Goal: Task Accomplishment & Management: Use online tool/utility

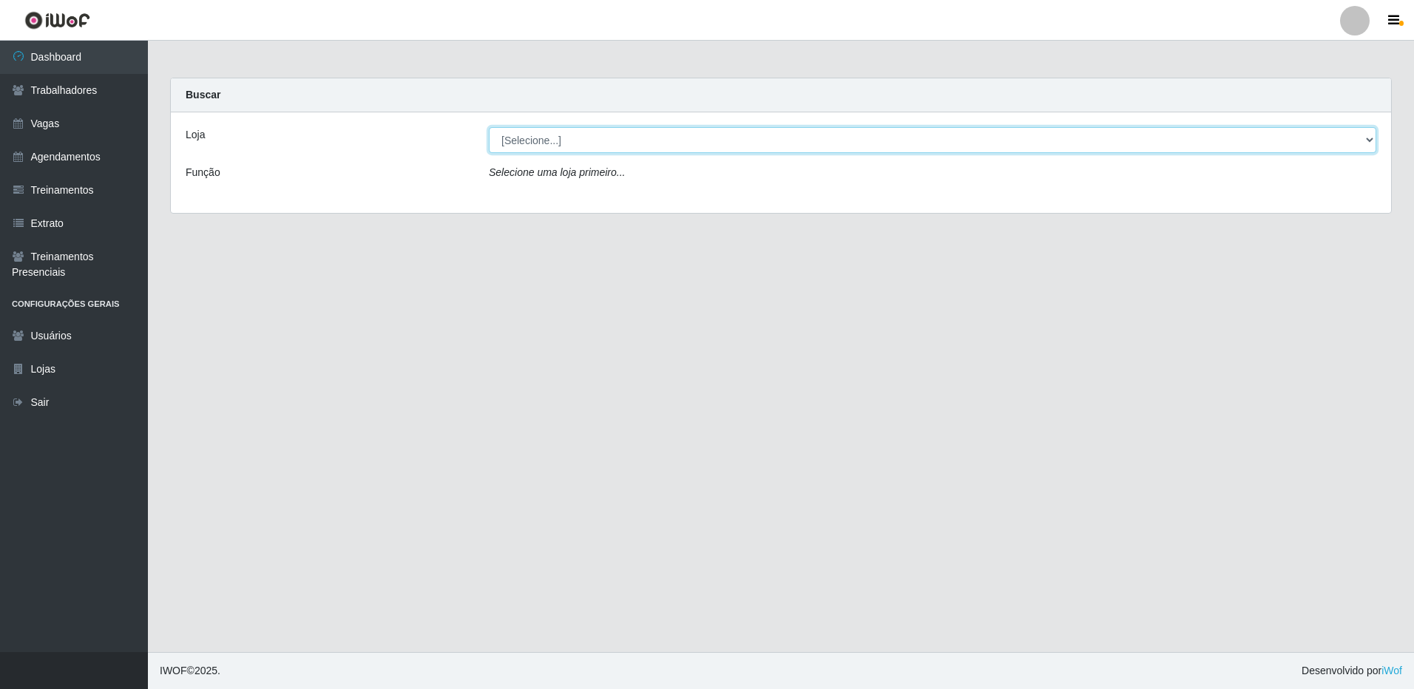
click at [1367, 138] on select "[Selecione...] [GEOGRAPHIC_DATA] - [GEOGRAPHIC_DATA]" at bounding box center [932, 140] width 887 height 26
select select "524"
click at [489, 127] on select "[Selecione...] [GEOGRAPHIC_DATA] - [GEOGRAPHIC_DATA]" at bounding box center [932, 140] width 887 height 26
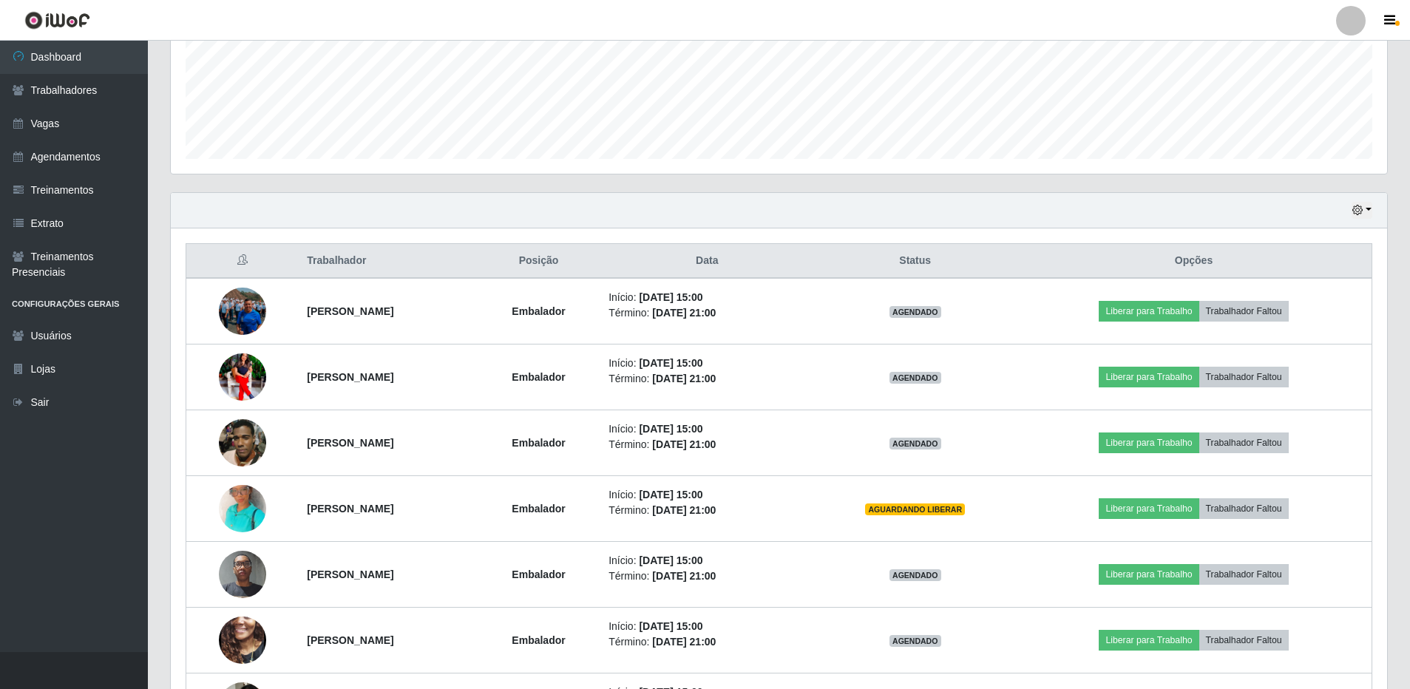
scroll to position [444, 0]
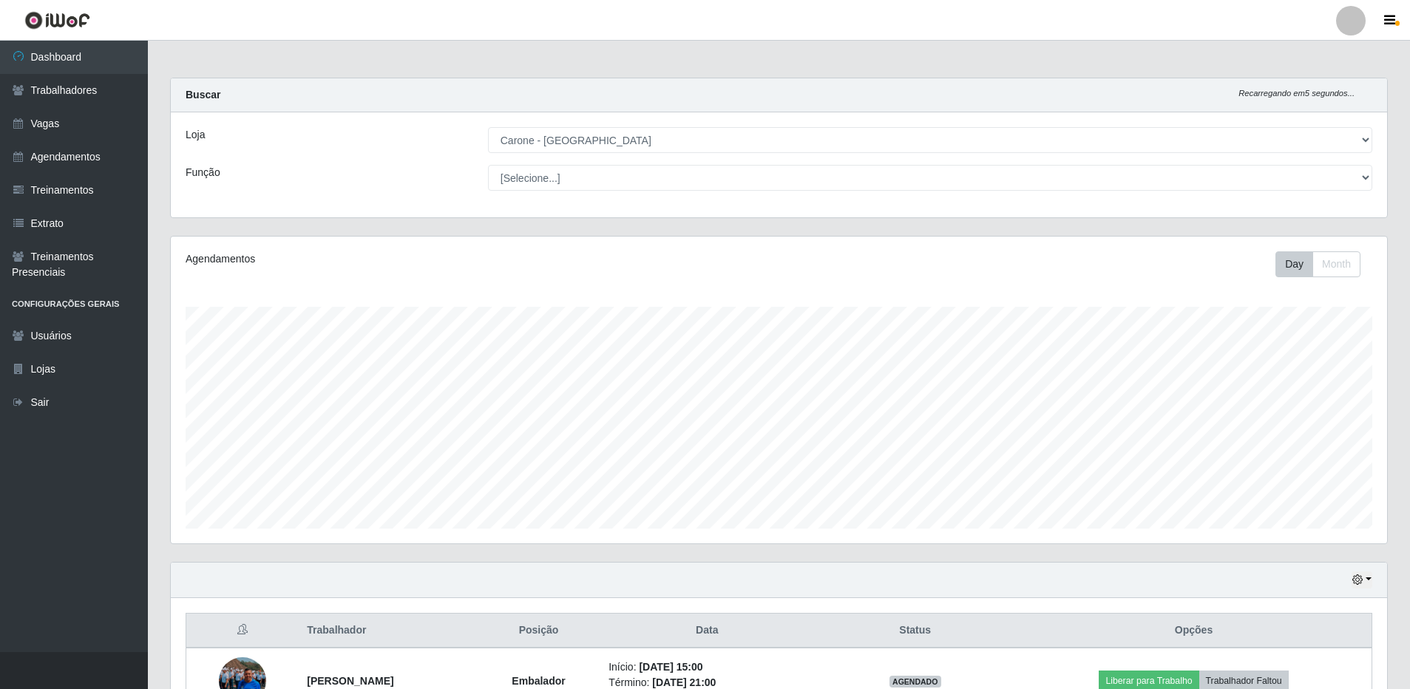
select select "524"
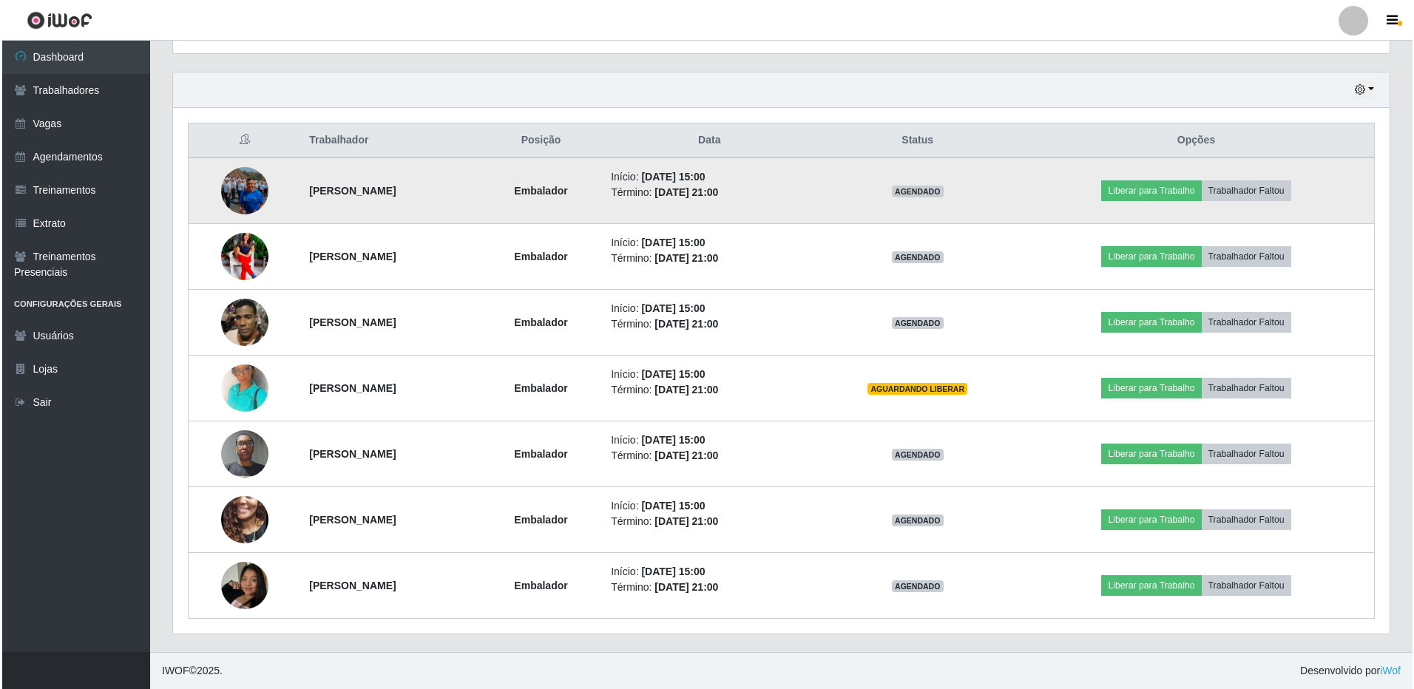
scroll to position [307, 1216]
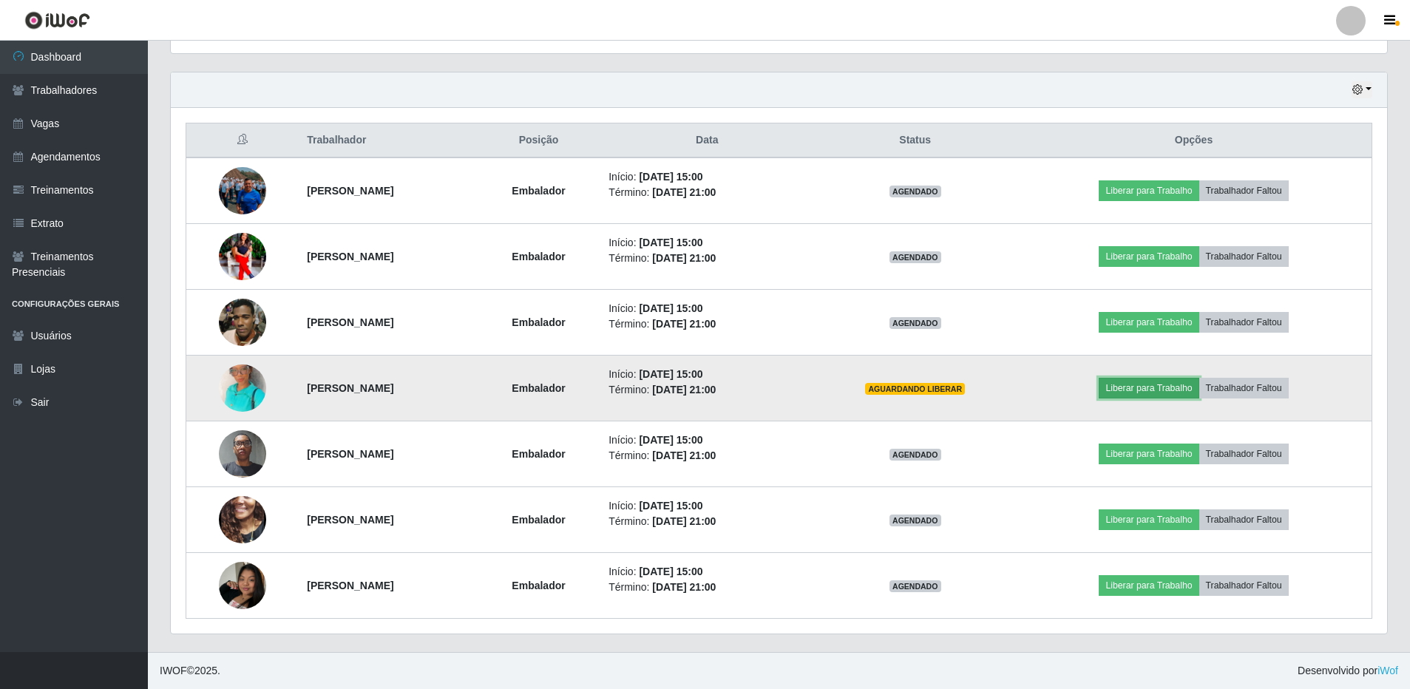
click at [1181, 388] on button "Liberar para Trabalho" at bounding box center [1149, 388] width 100 height 21
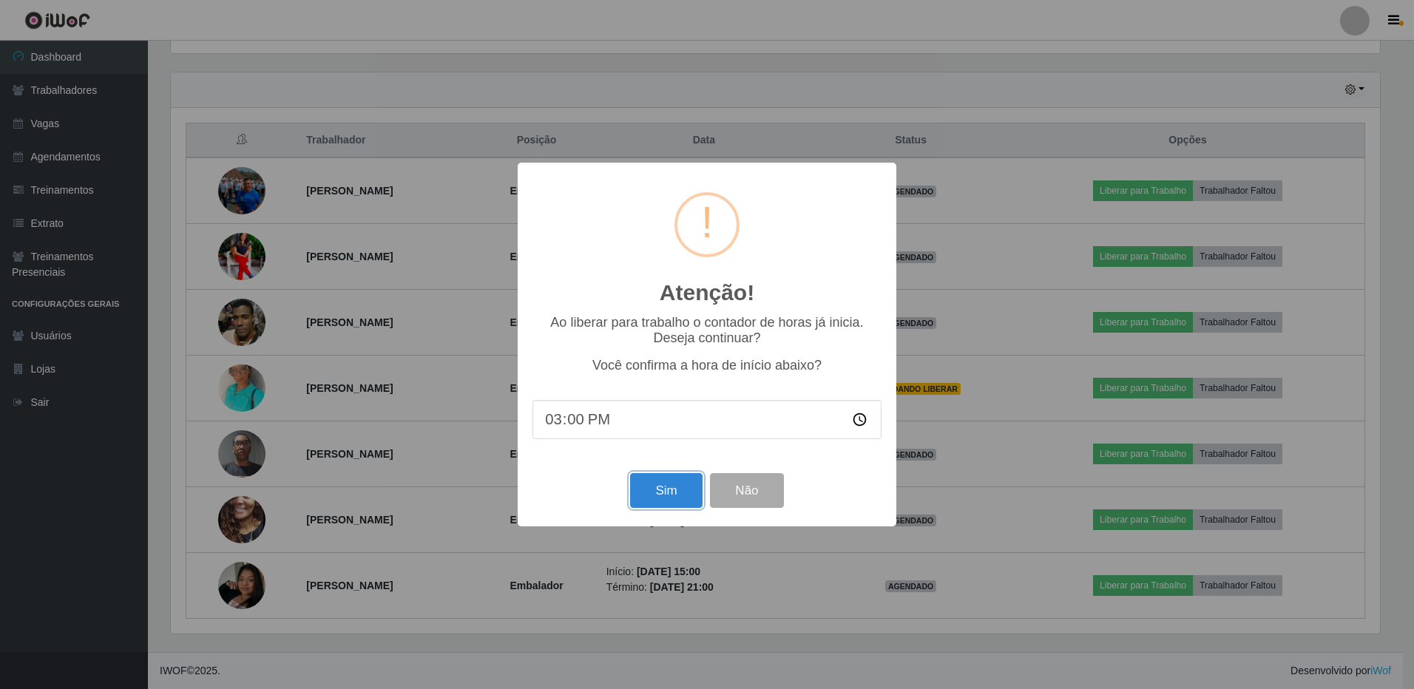
drag, startPoint x: 631, startPoint y: 487, endPoint x: 666, endPoint y: 490, distance: 34.9
click at [646, 490] on button "Sim" at bounding box center [666, 490] width 72 height 35
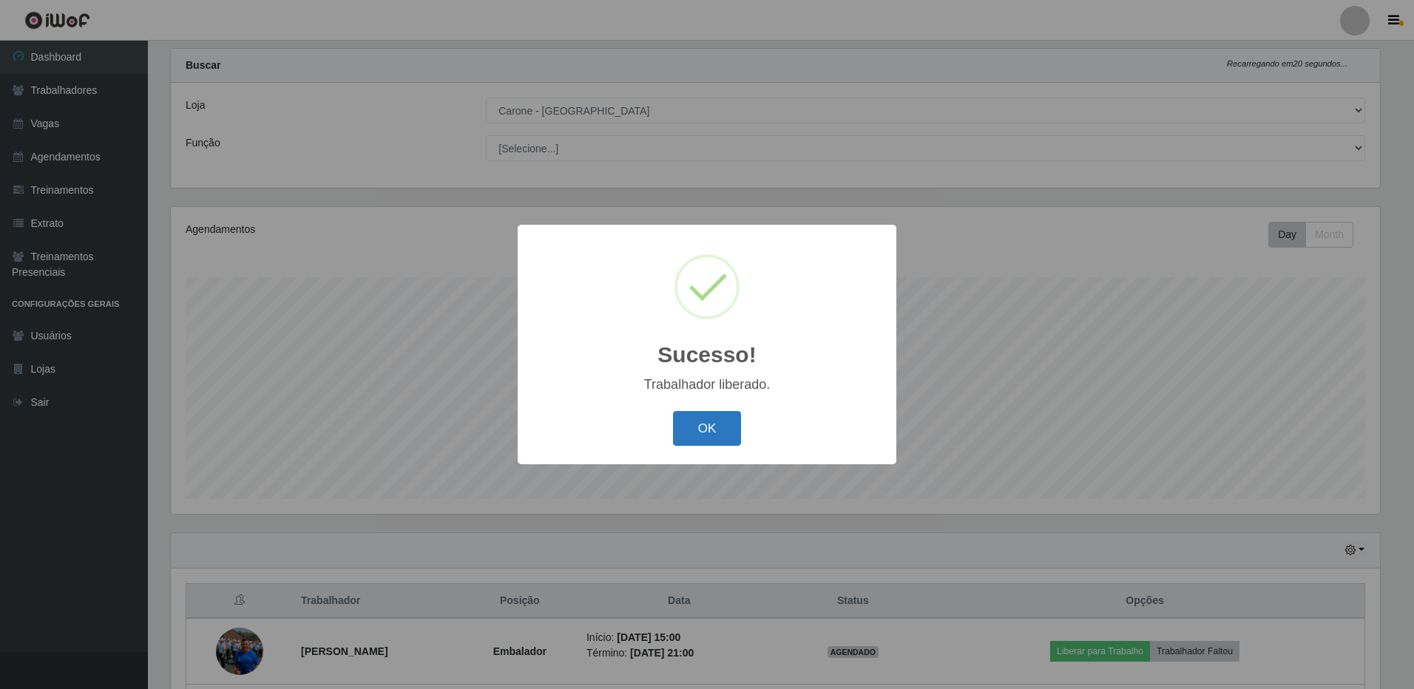
click at [694, 431] on button "OK" at bounding box center [707, 428] width 69 height 35
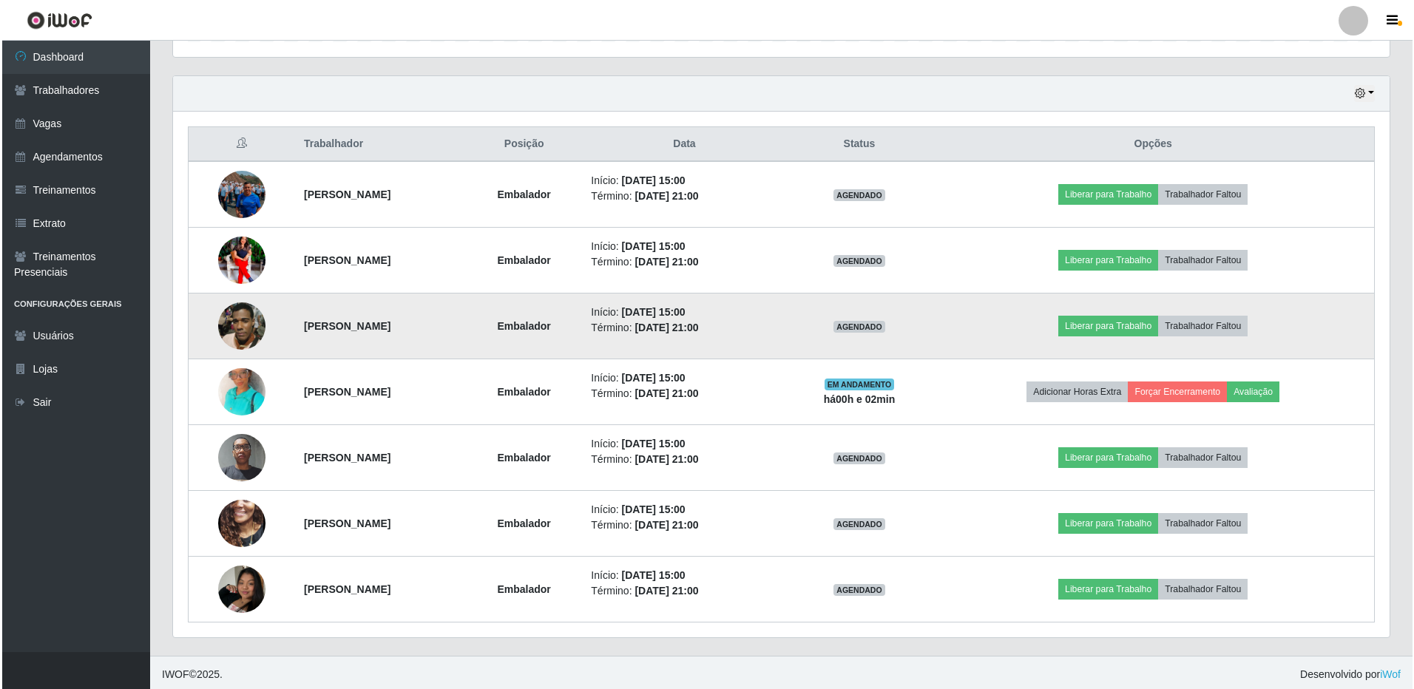
scroll to position [490, 0]
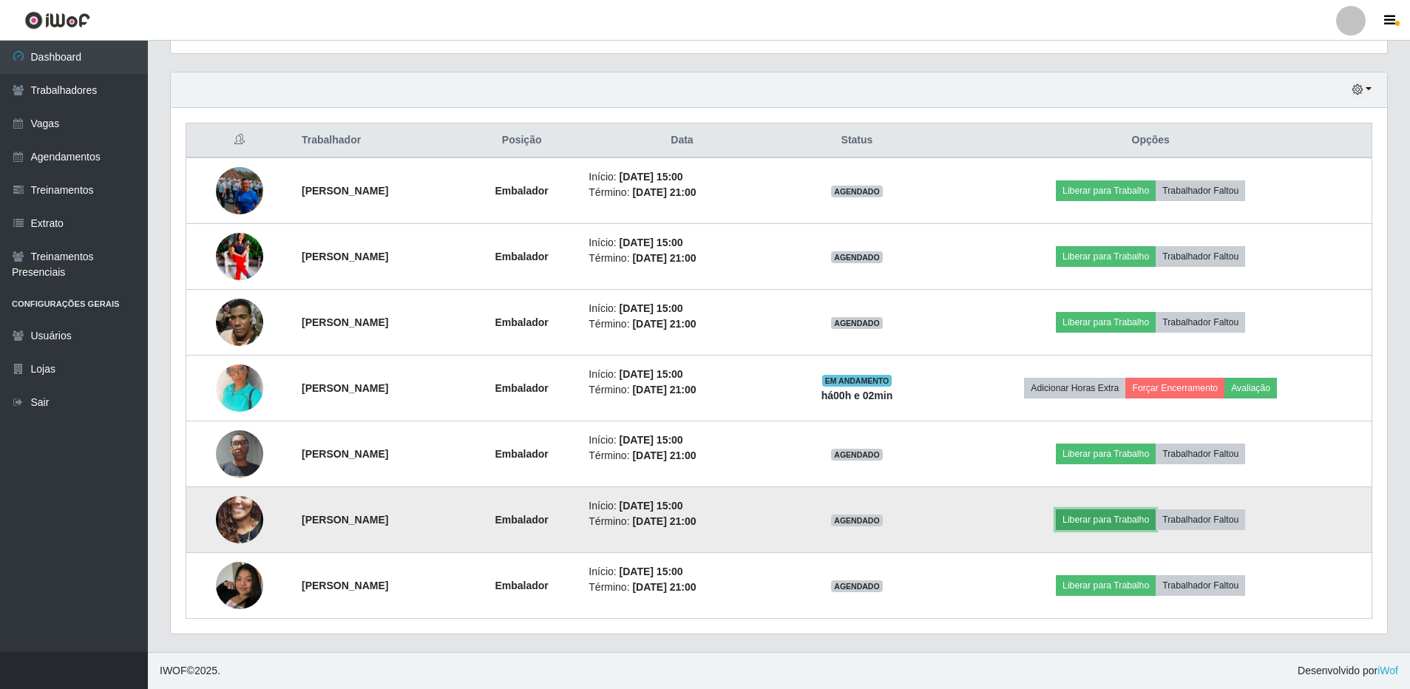
click at [1142, 521] on button "Liberar para Trabalho" at bounding box center [1106, 520] width 100 height 21
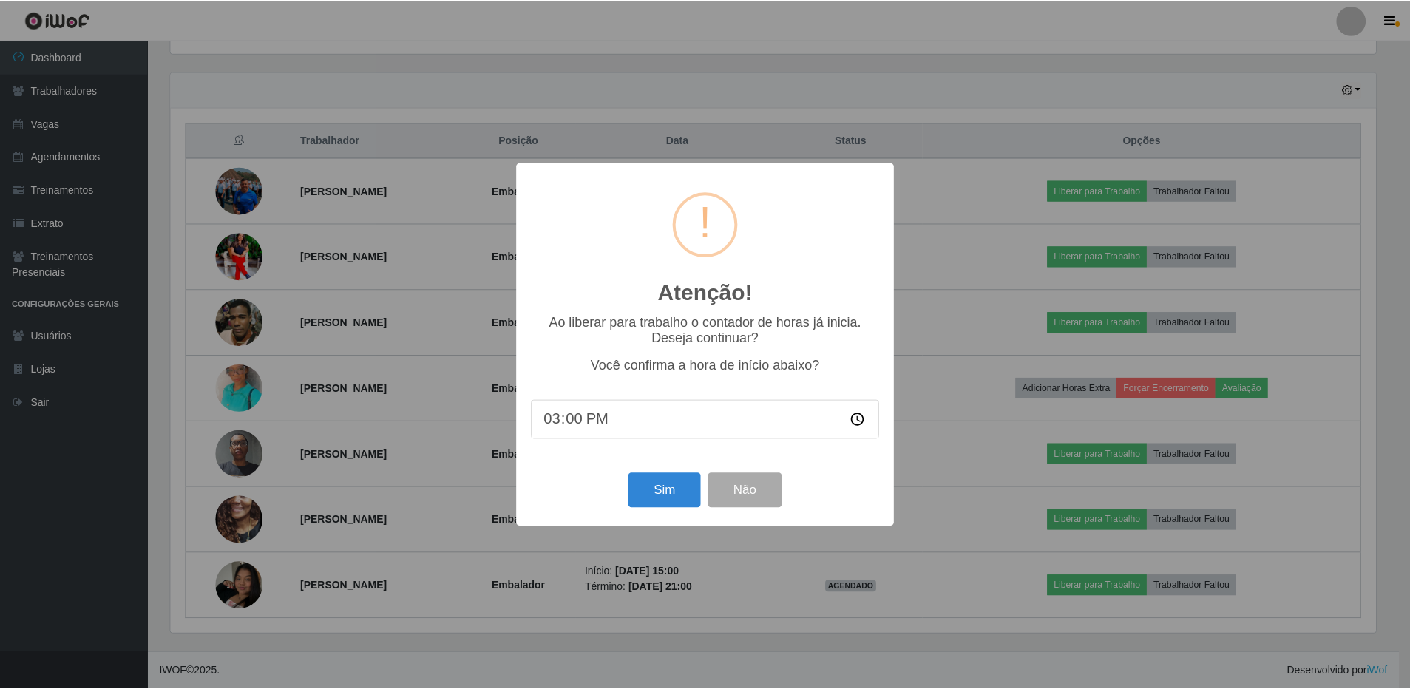
scroll to position [307, 1209]
click at [669, 501] on button "Sim" at bounding box center [666, 490] width 72 height 35
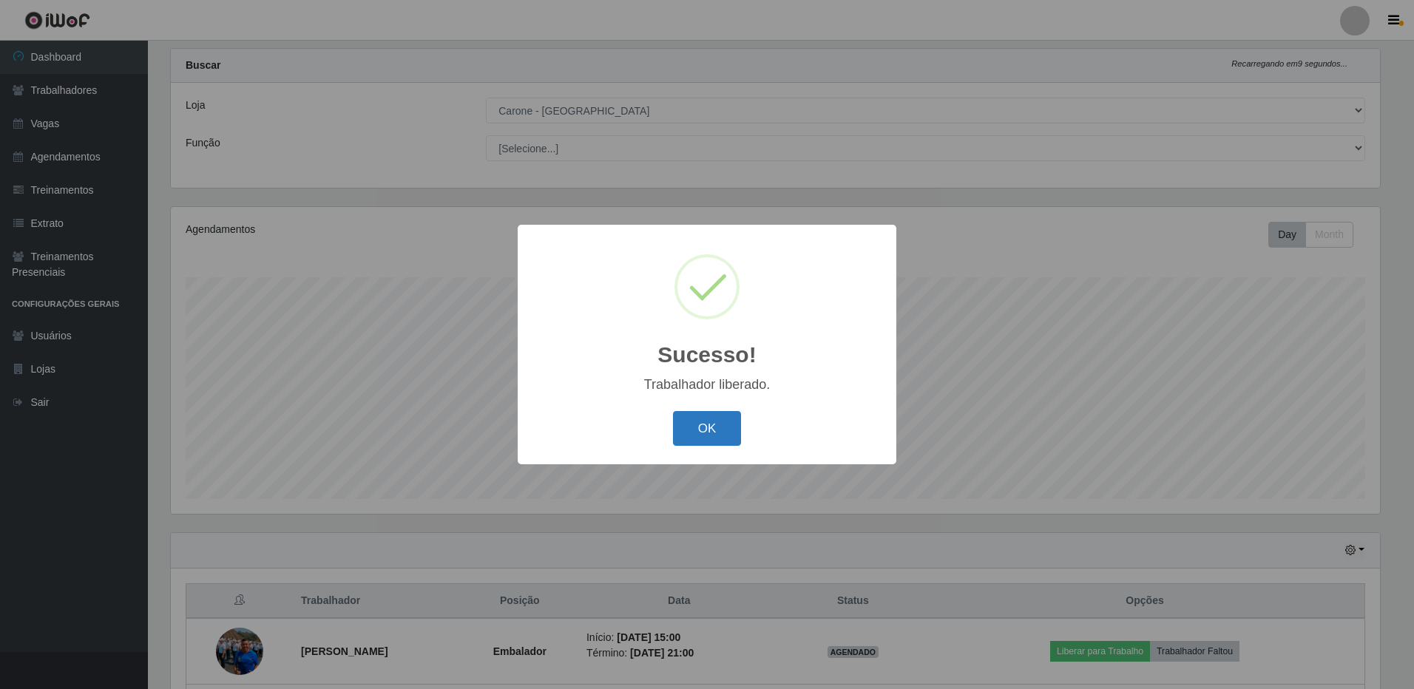
click at [700, 425] on button "OK" at bounding box center [707, 428] width 69 height 35
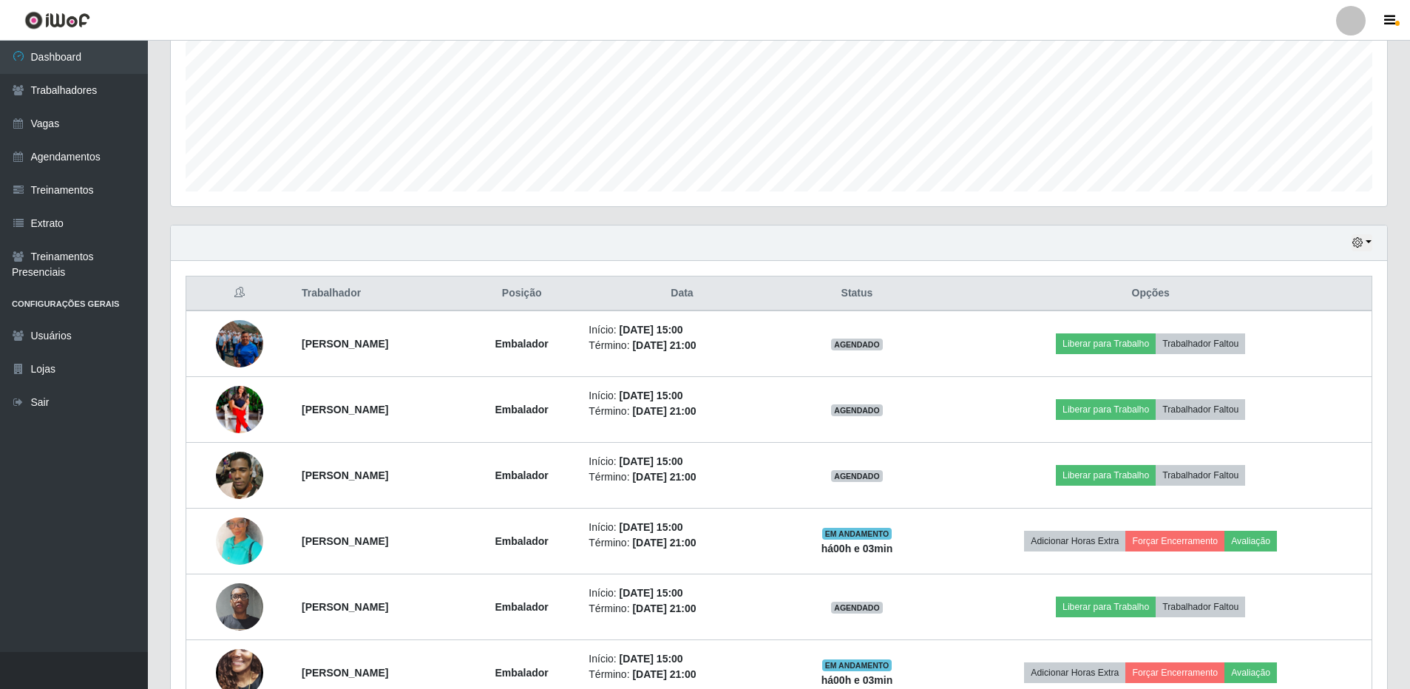
scroll to position [473, 0]
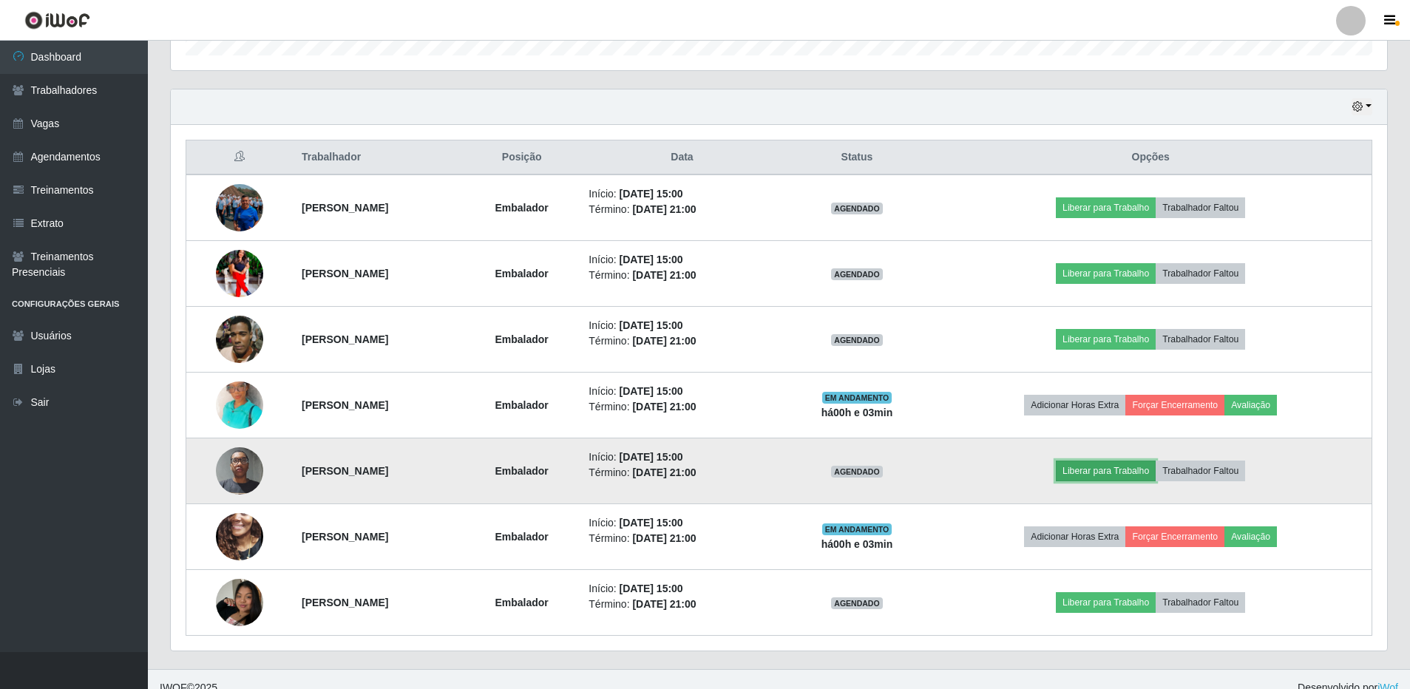
click at [1148, 473] on button "Liberar para Trabalho" at bounding box center [1106, 471] width 100 height 21
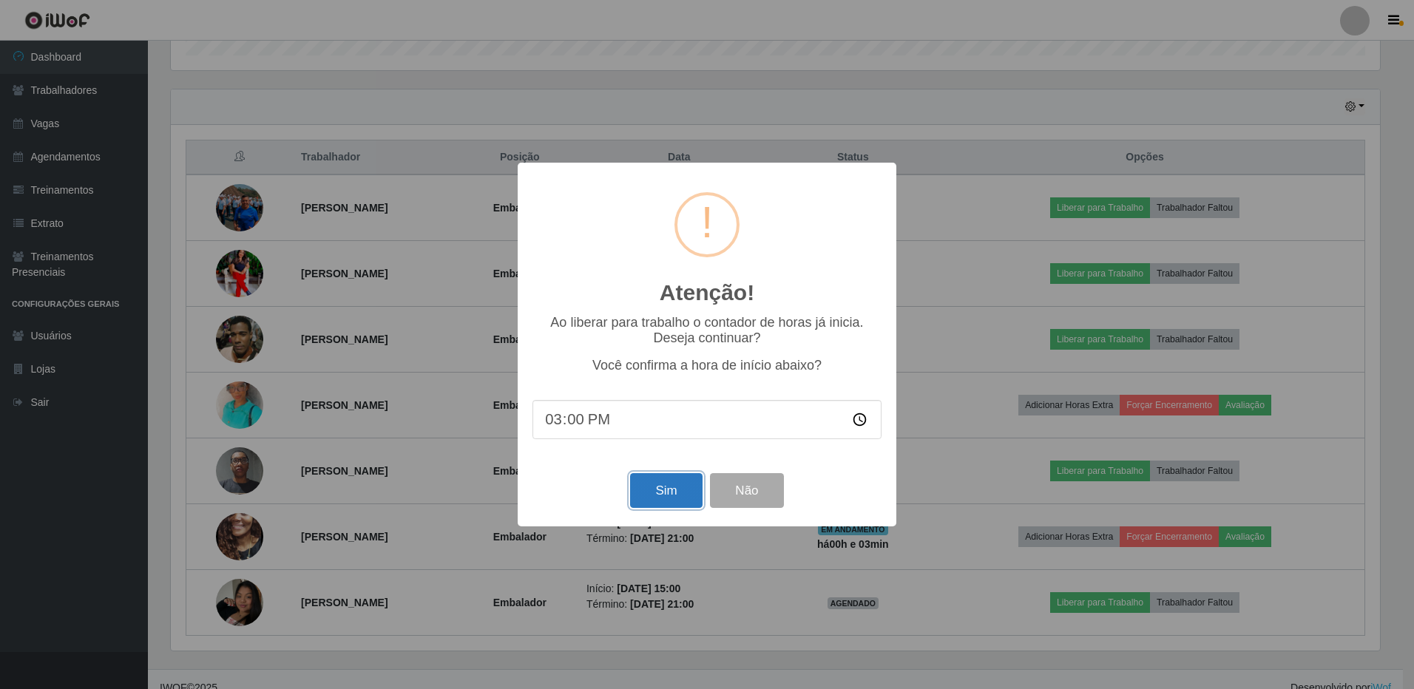
click at [647, 496] on button "Sim" at bounding box center [666, 490] width 72 height 35
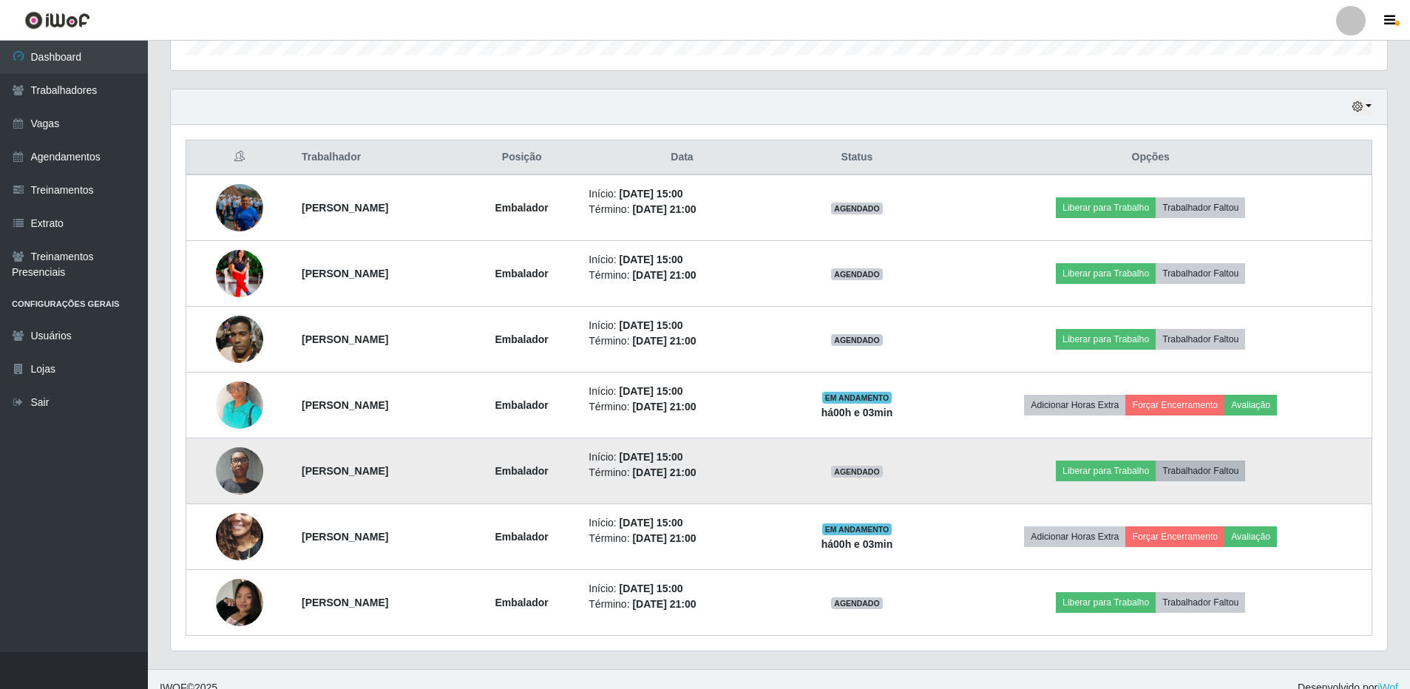
scroll to position [0, 0]
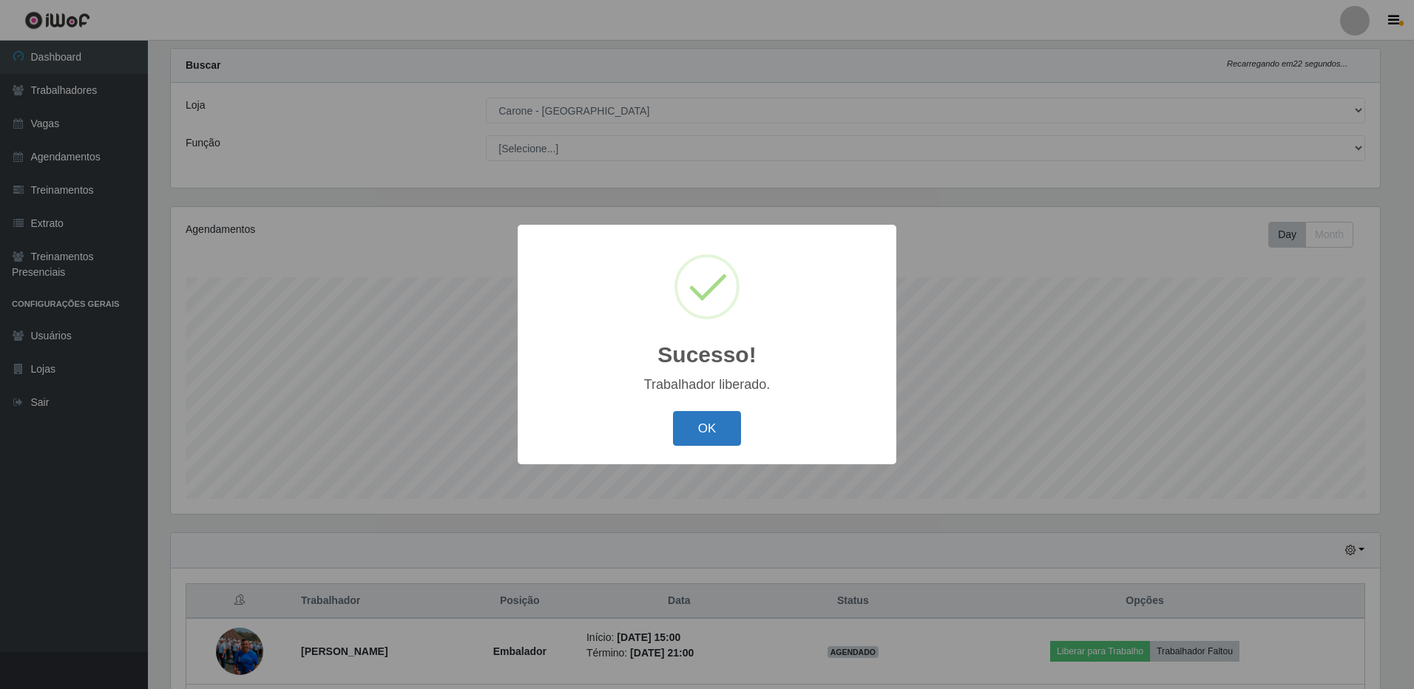
click at [695, 420] on button "OK" at bounding box center [707, 428] width 69 height 35
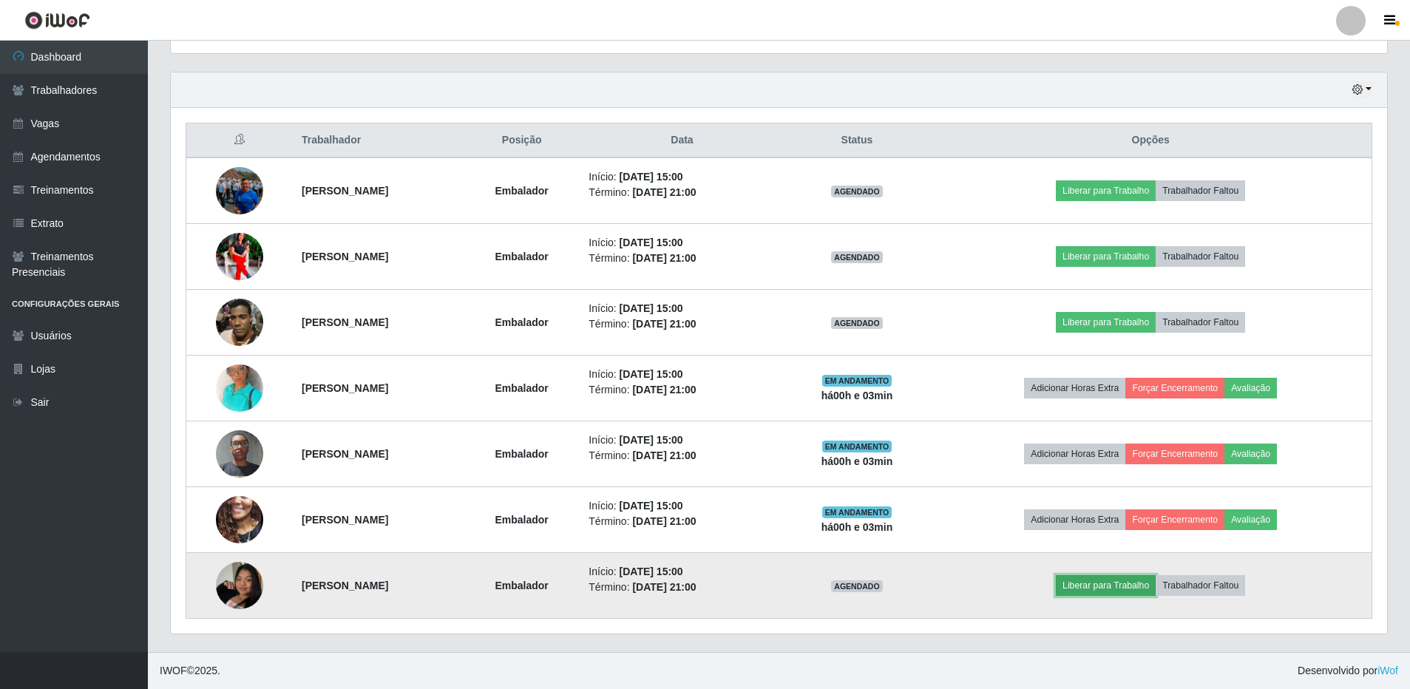
click at [1135, 594] on button "Liberar para Trabalho" at bounding box center [1106, 585] width 100 height 21
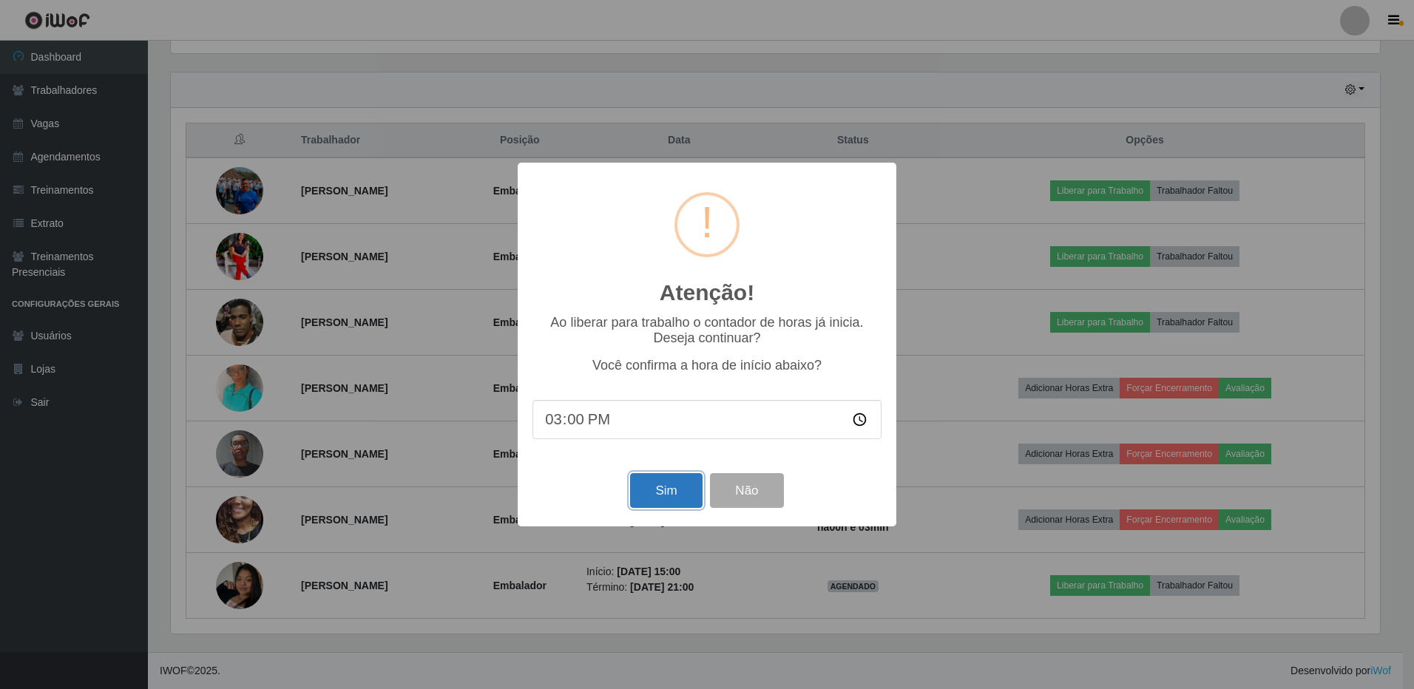
click at [671, 488] on button "Sim" at bounding box center [666, 490] width 72 height 35
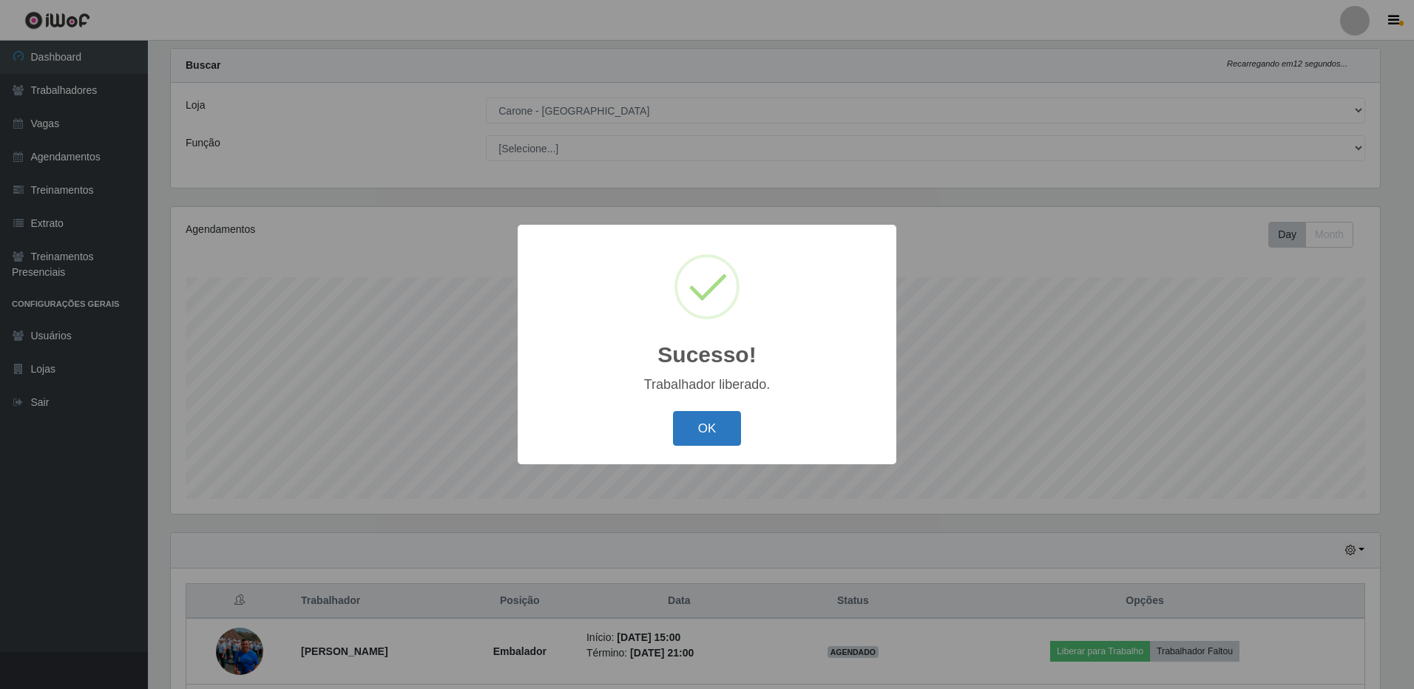
click at [726, 424] on button "OK" at bounding box center [707, 428] width 69 height 35
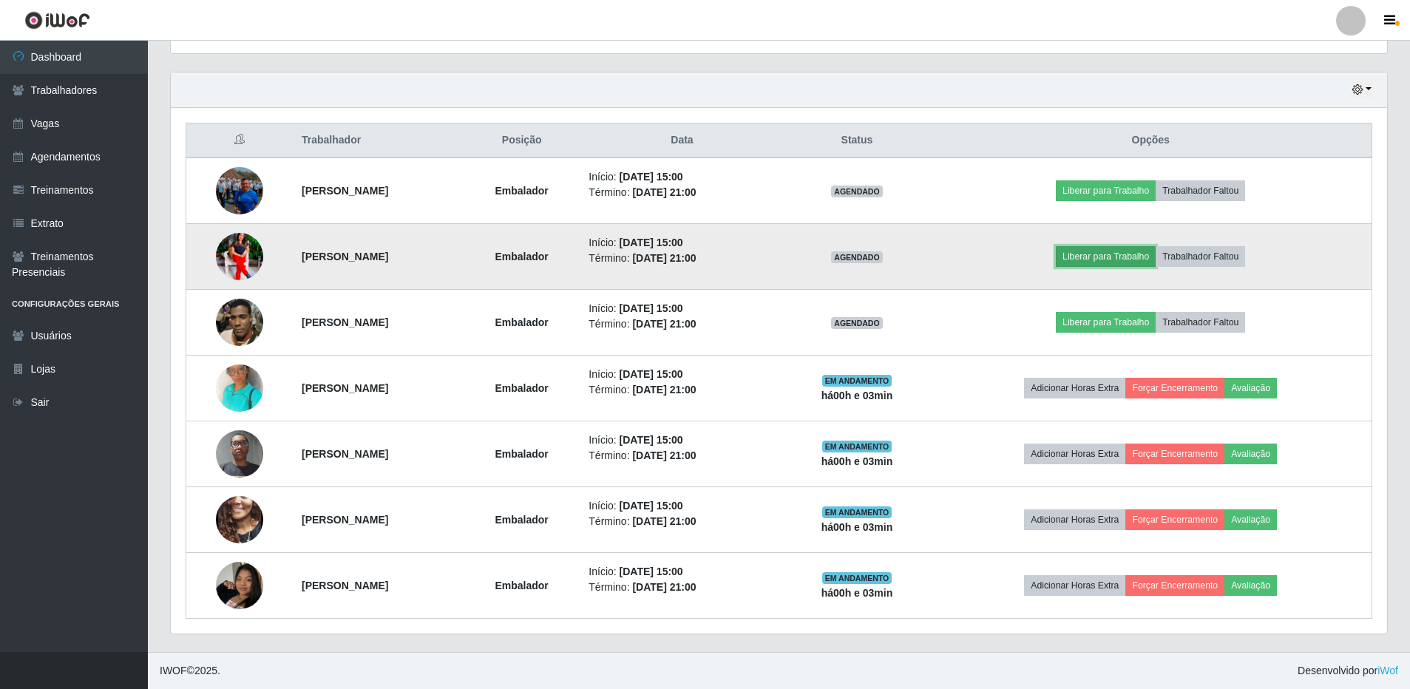
click at [1103, 260] on button "Liberar para Trabalho" at bounding box center [1106, 256] width 100 height 21
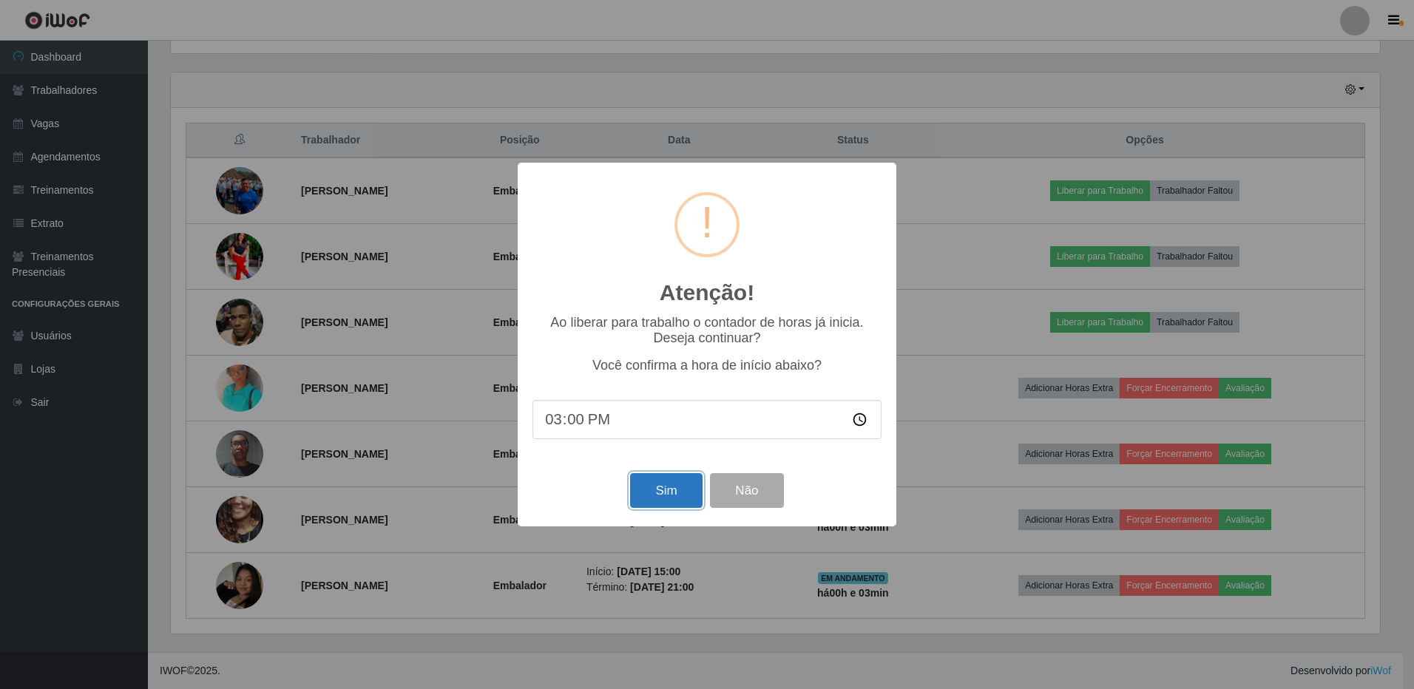
click at [680, 490] on button "Sim" at bounding box center [666, 490] width 72 height 35
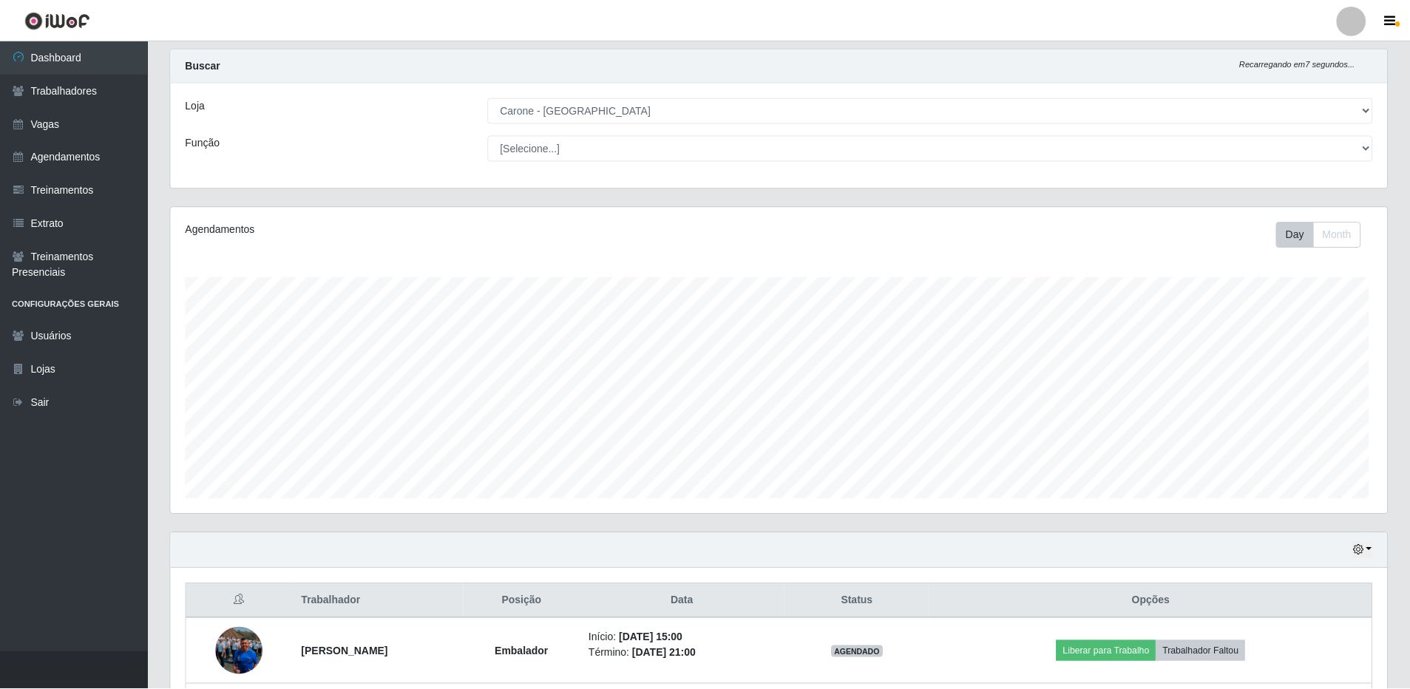
scroll to position [307, 1209]
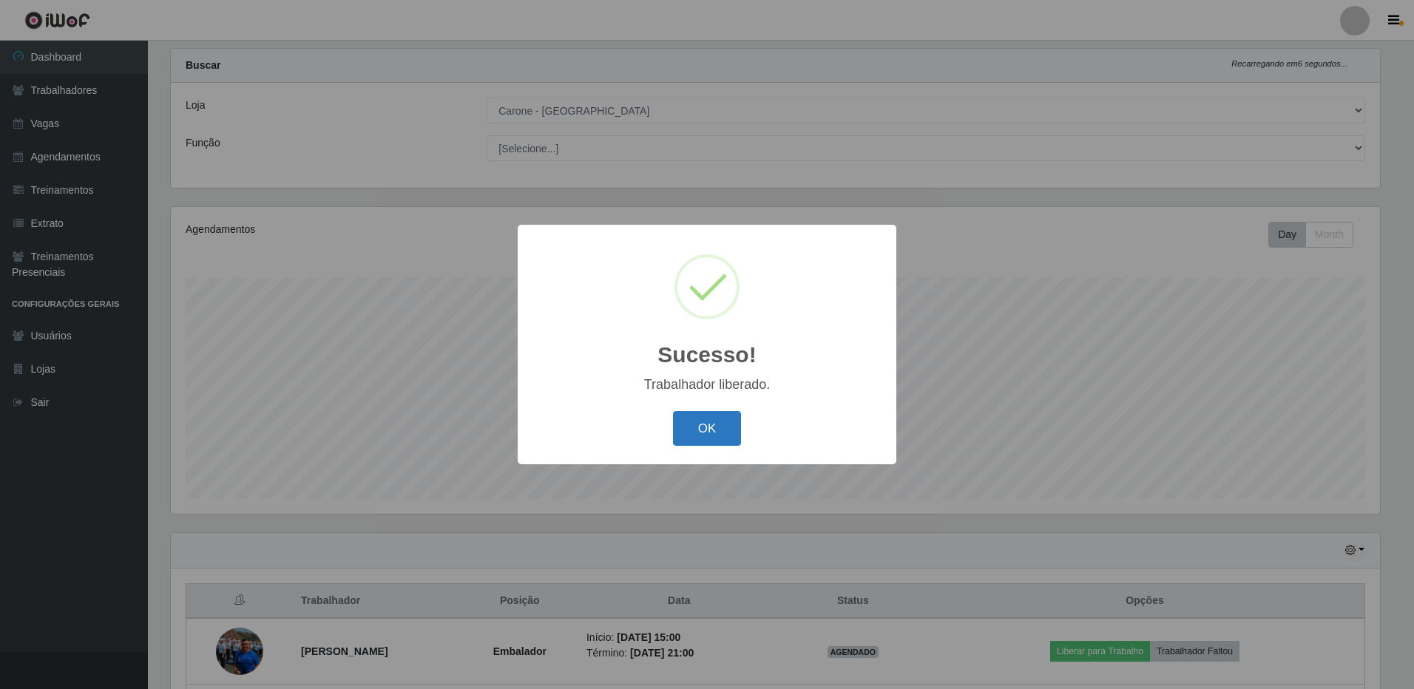
click at [725, 430] on button "OK" at bounding box center [707, 428] width 69 height 35
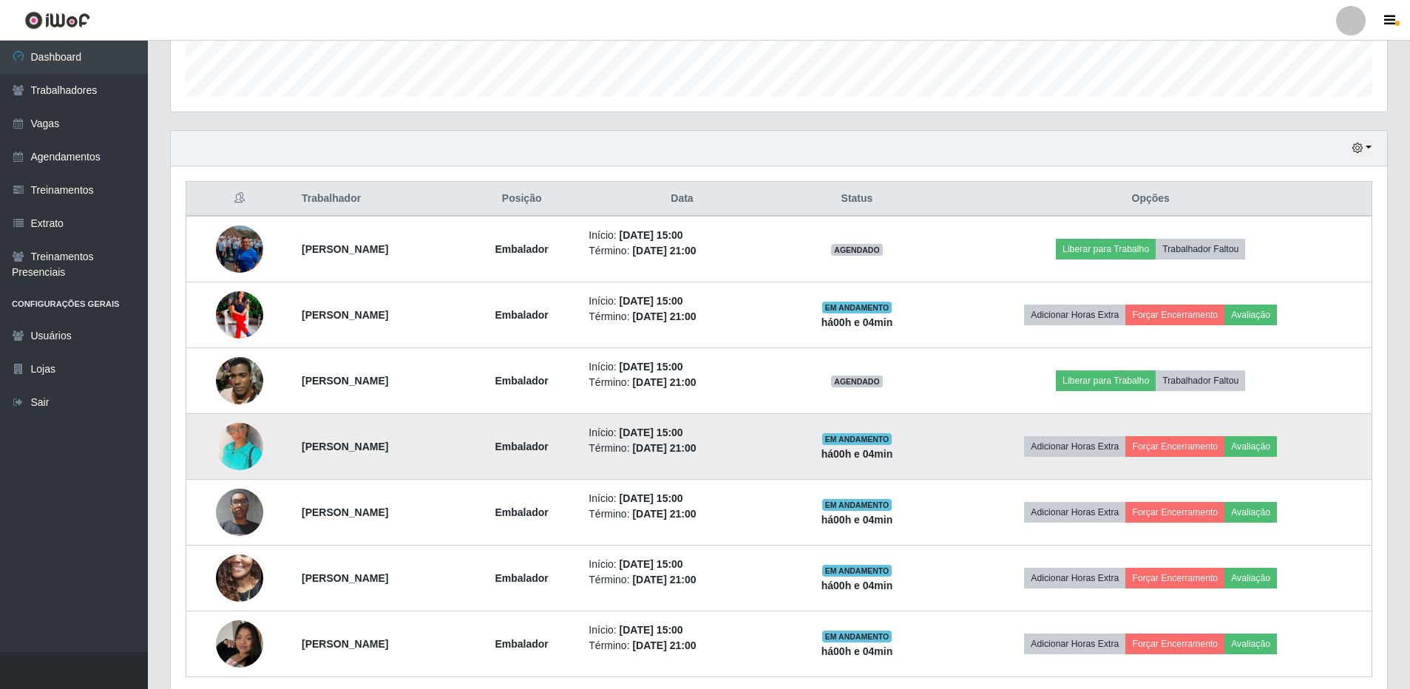
scroll to position [473, 0]
